Goal: Task Accomplishment & Management: Manage account settings

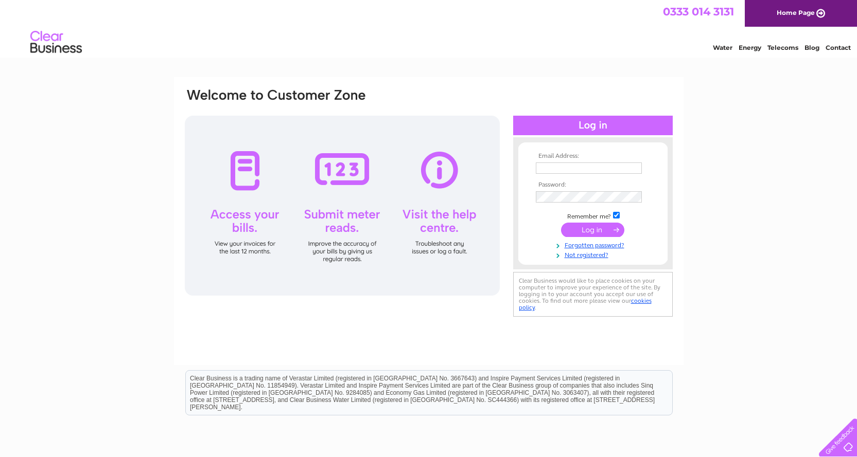
type input "[EMAIL_ADDRESS][DOMAIN_NAME]"
click at [601, 228] on input "submit" at bounding box center [592, 230] width 63 height 14
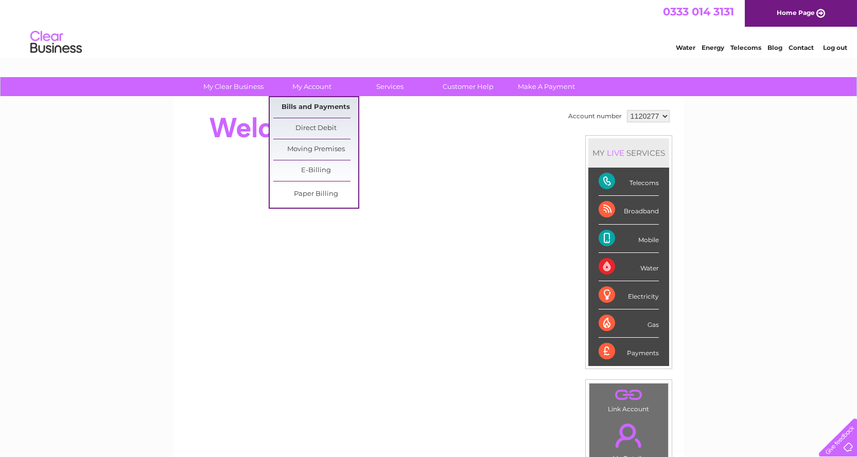
click at [307, 103] on link "Bills and Payments" at bounding box center [315, 107] width 85 height 21
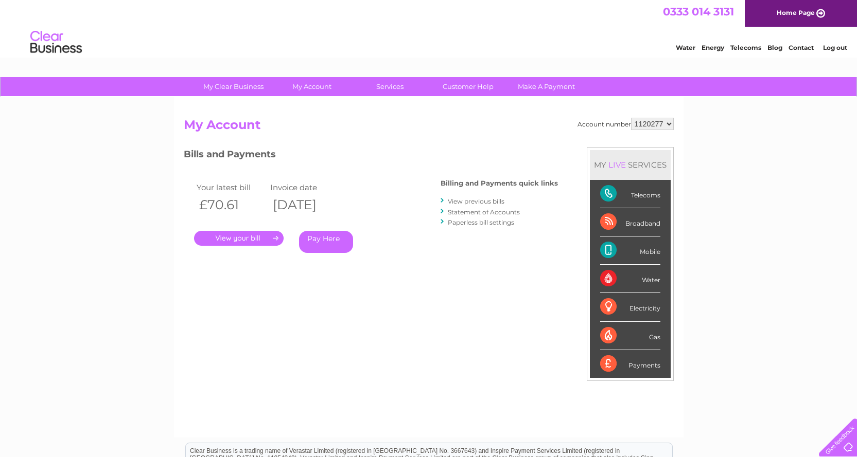
click at [242, 235] on link "." at bounding box center [239, 238] width 90 height 15
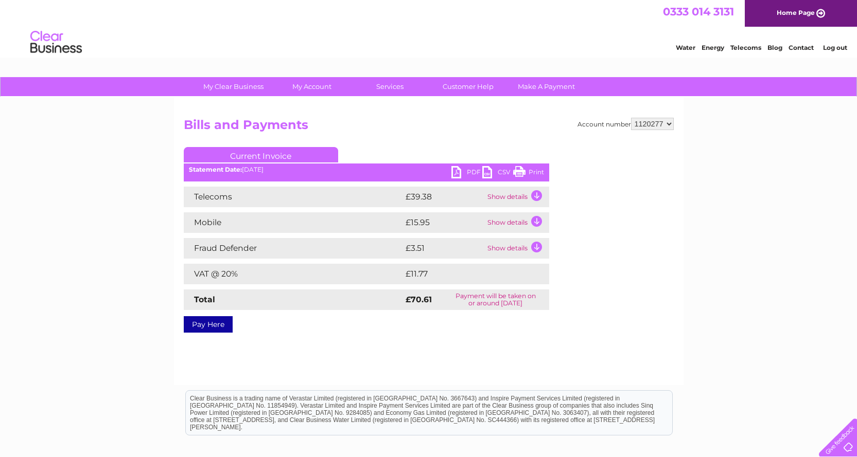
click at [535, 193] on td "Show details" at bounding box center [517, 197] width 64 height 21
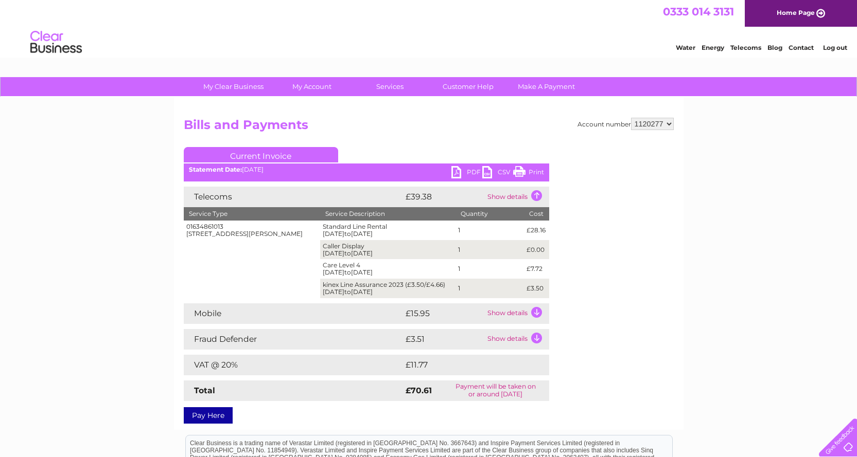
click at [535, 193] on td "Show details" at bounding box center [517, 197] width 64 height 21
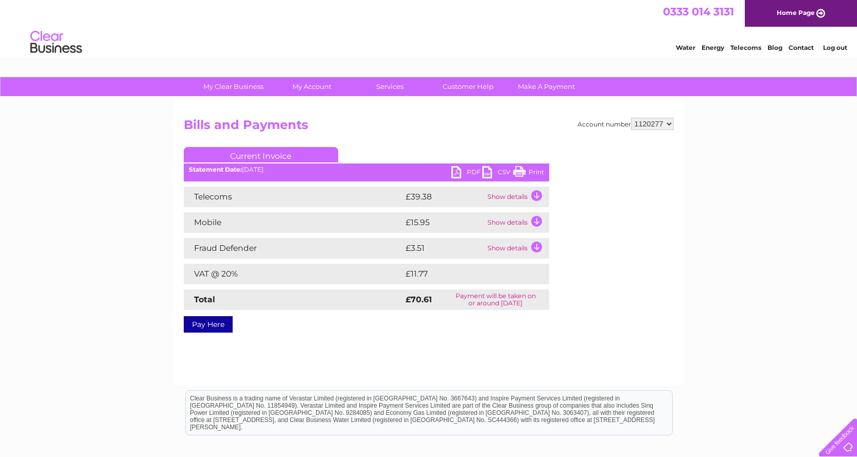
click at [534, 221] on td "Show details" at bounding box center [517, 223] width 64 height 21
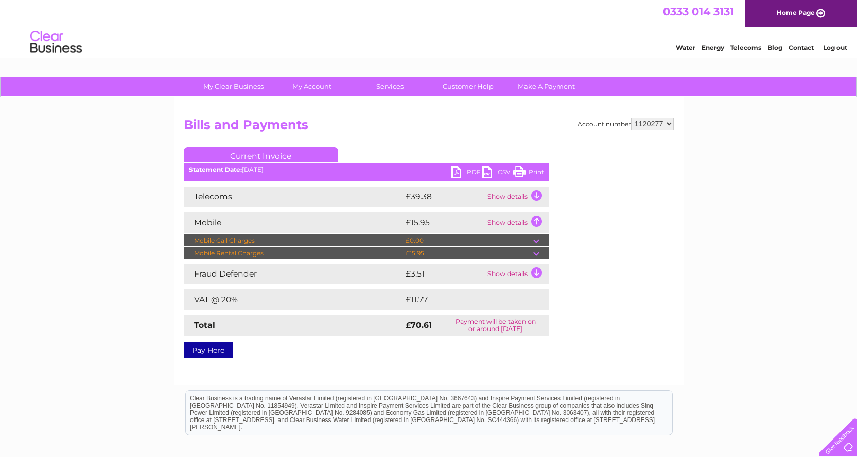
click at [534, 221] on td "Show details" at bounding box center [517, 223] width 64 height 21
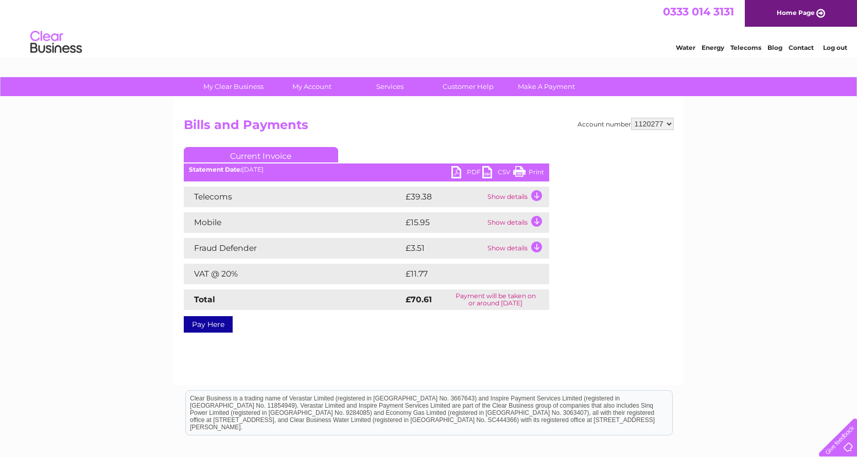
click at [530, 175] on link "Print" at bounding box center [528, 173] width 31 height 15
